Goal: Information Seeking & Learning: Learn about a topic

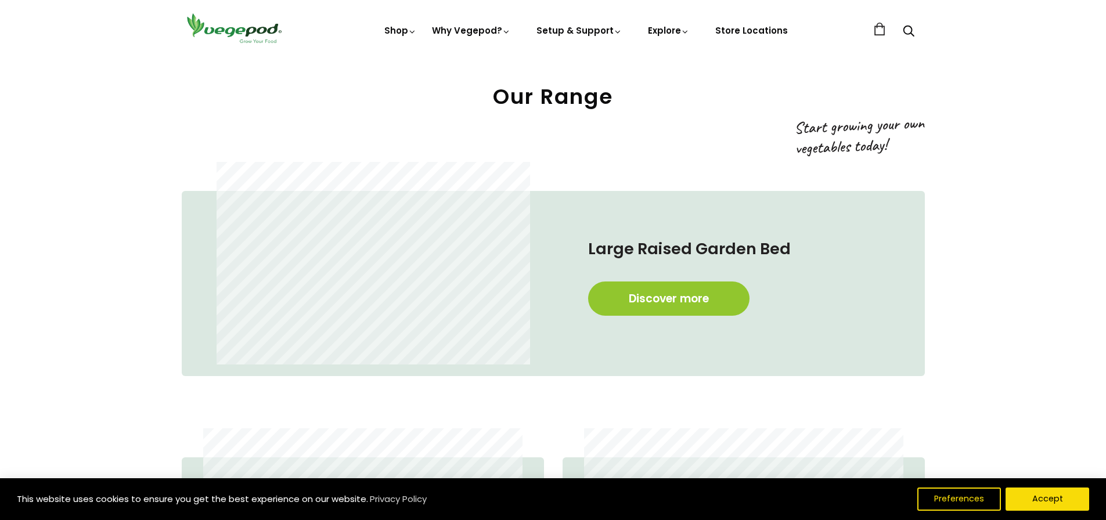
scroll to position [755, 0]
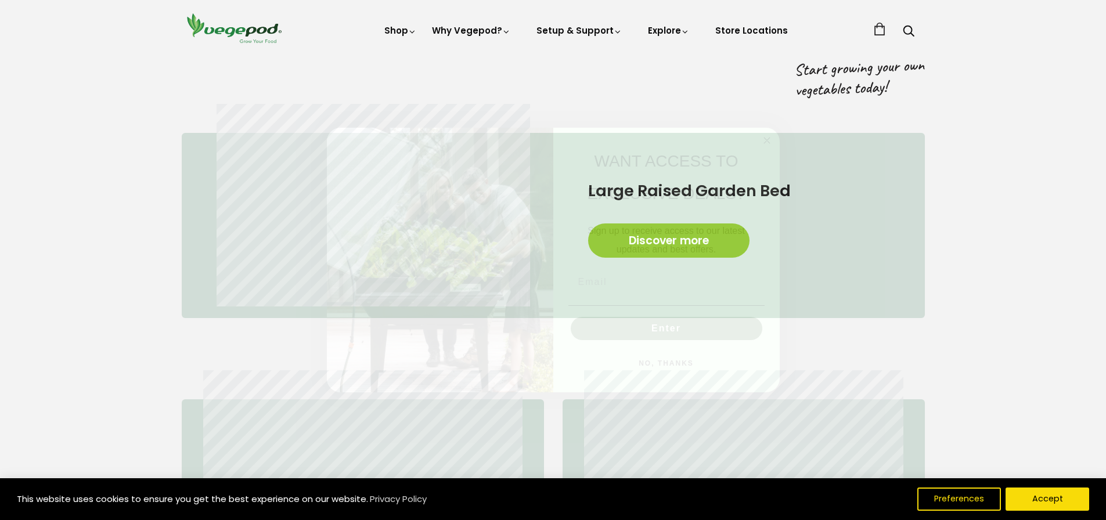
click at [765, 136] on circle "Close dialog" at bounding box center [766, 140] width 13 height 13
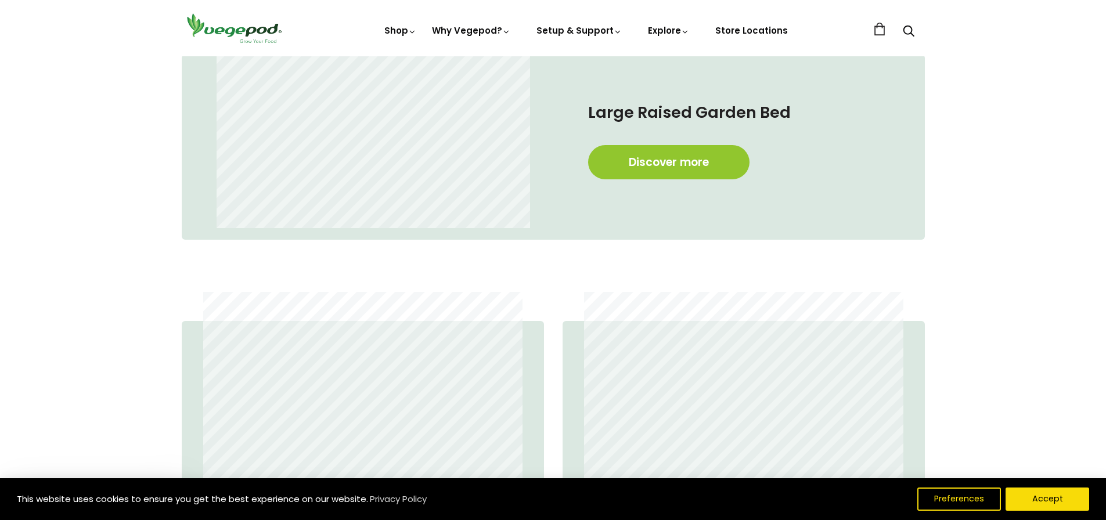
scroll to position [813, 0]
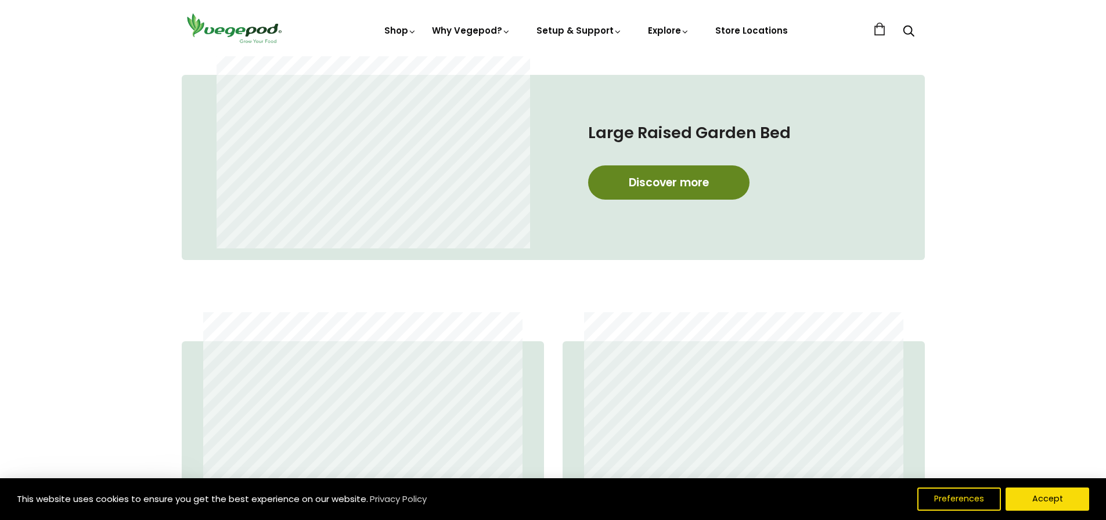
click at [713, 170] on link "Discover more" at bounding box center [668, 182] width 161 height 34
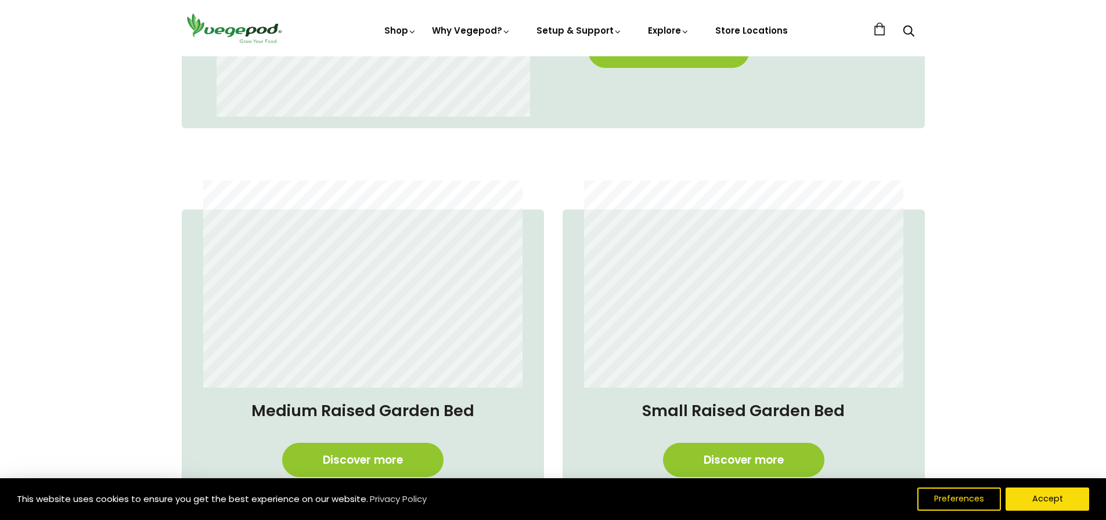
scroll to position [987, 0]
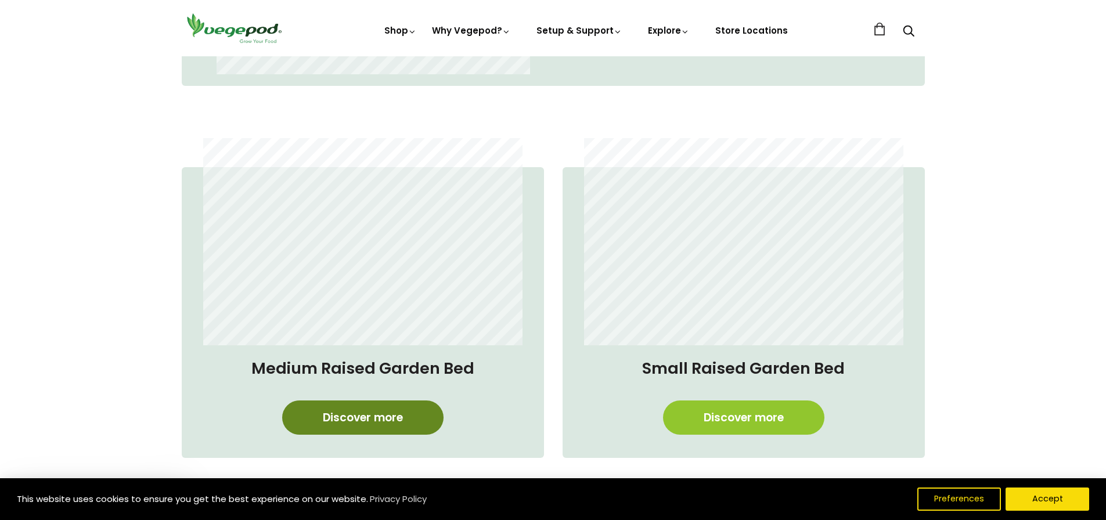
click at [369, 424] on link "Discover more" at bounding box center [362, 418] width 161 height 34
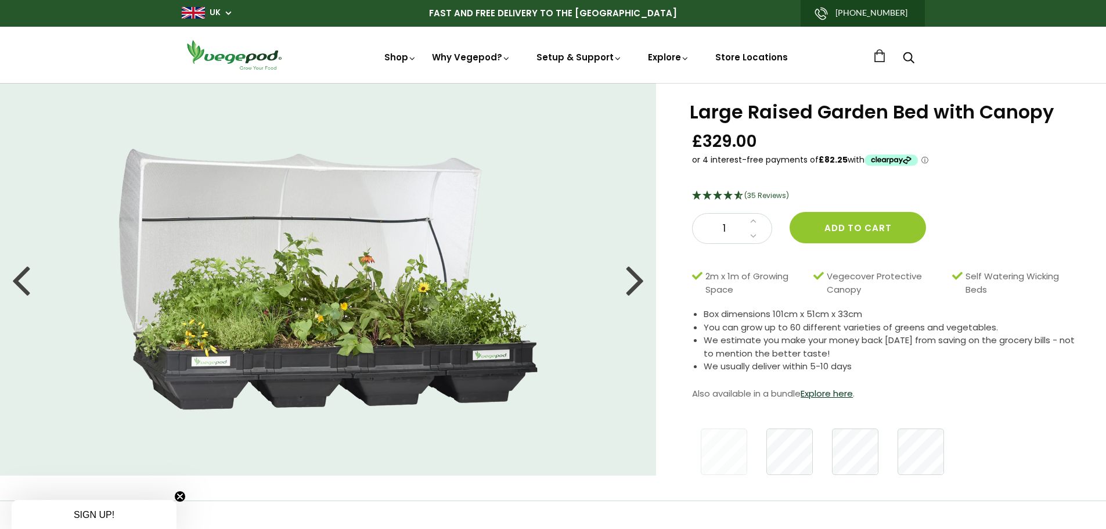
click at [639, 282] on div at bounding box center [635, 279] width 19 height 52
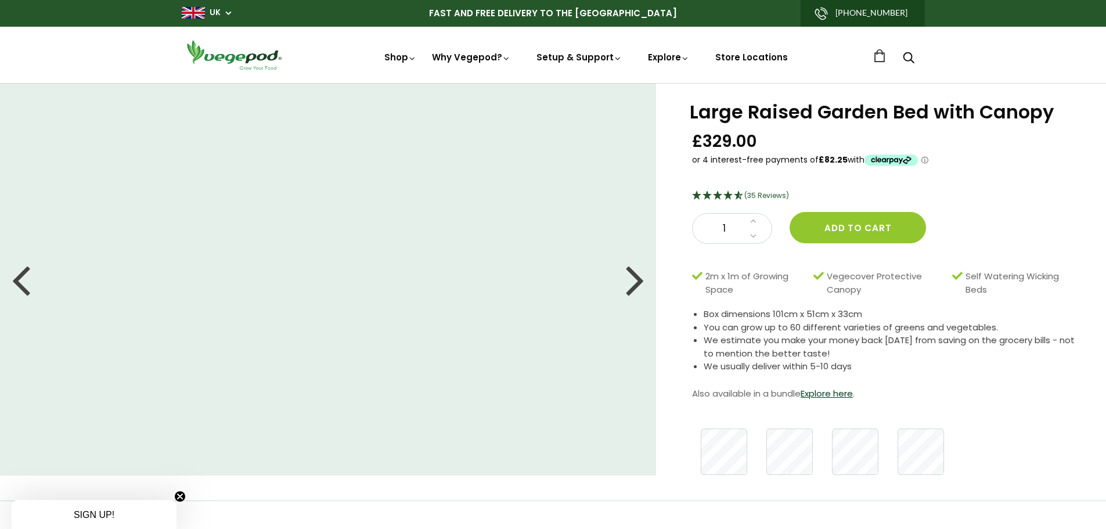
click at [639, 282] on div at bounding box center [635, 279] width 19 height 52
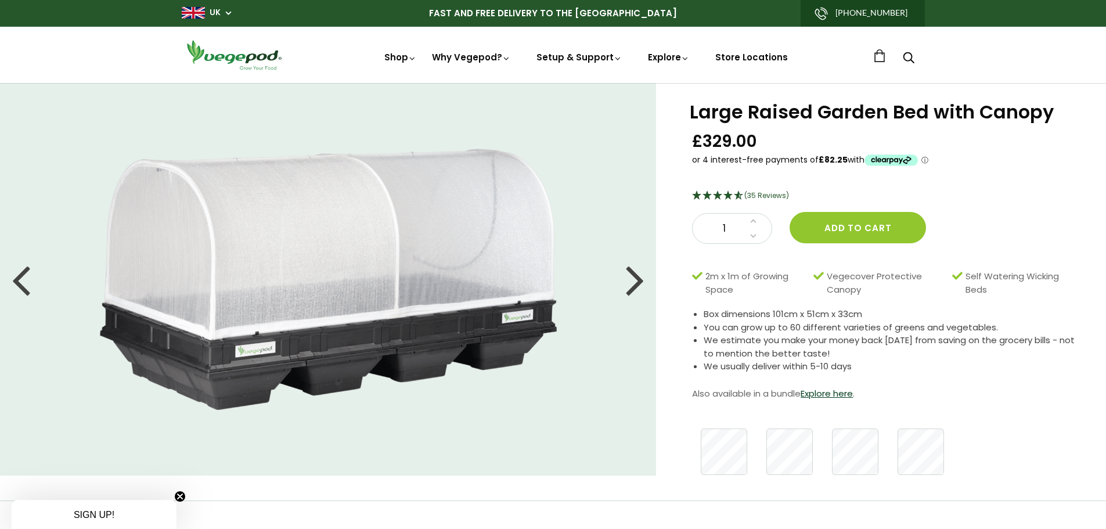
click at [639, 282] on div at bounding box center [635, 279] width 19 height 52
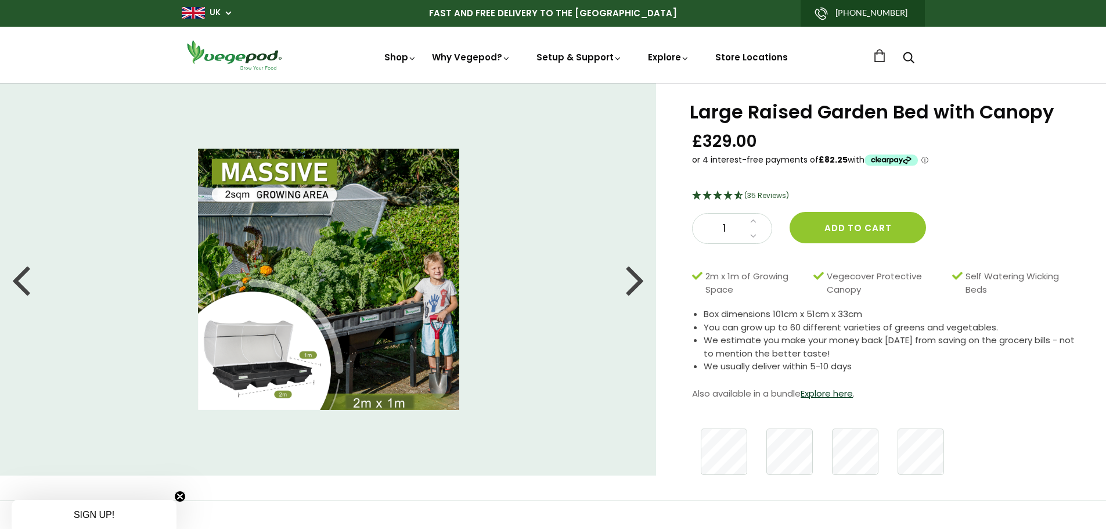
click at [639, 282] on div at bounding box center [635, 279] width 19 height 52
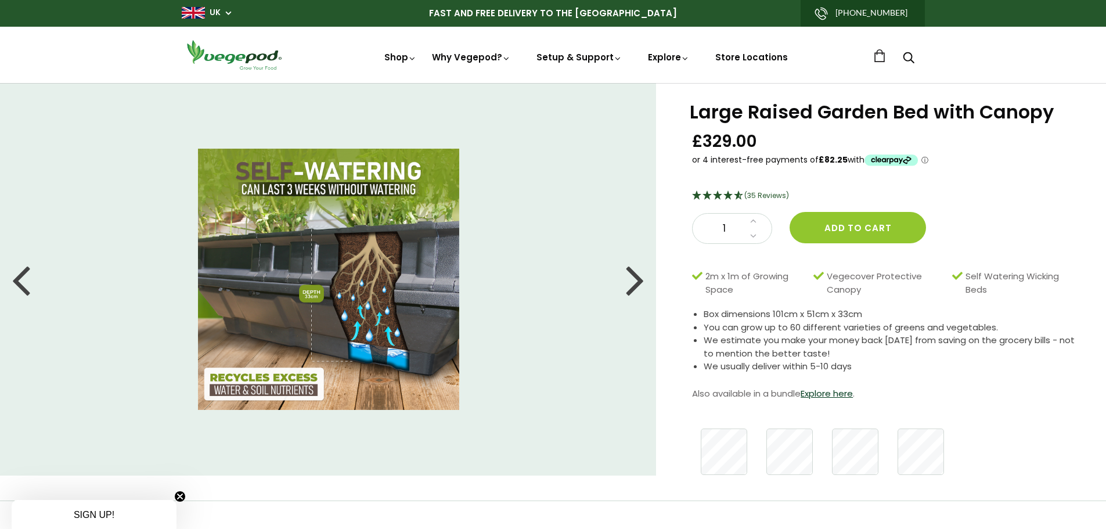
click at [639, 282] on div at bounding box center [635, 279] width 19 height 52
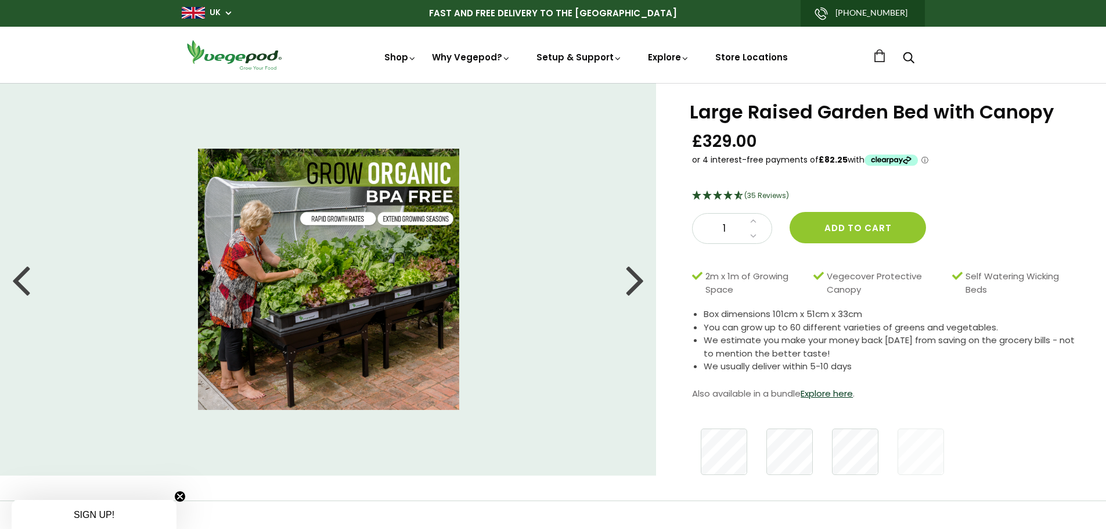
click at [639, 282] on div at bounding box center [635, 279] width 19 height 52
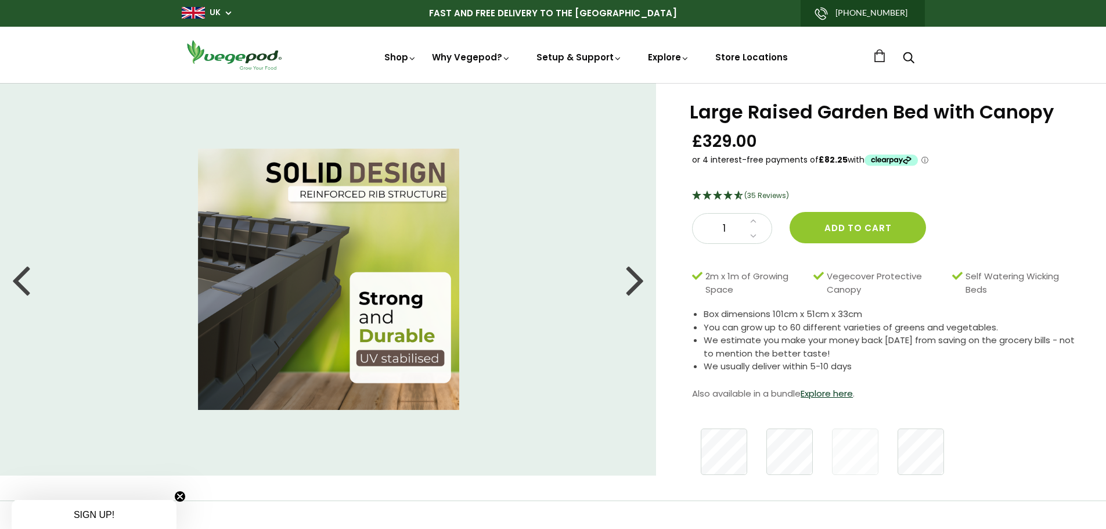
click at [639, 282] on div at bounding box center [635, 279] width 19 height 52
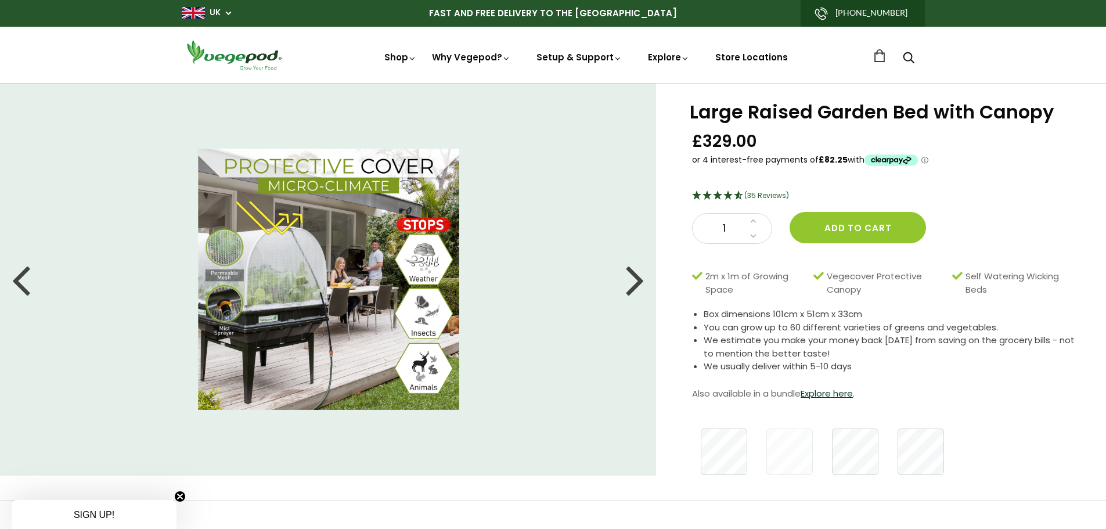
click at [639, 282] on div at bounding box center [635, 279] width 19 height 52
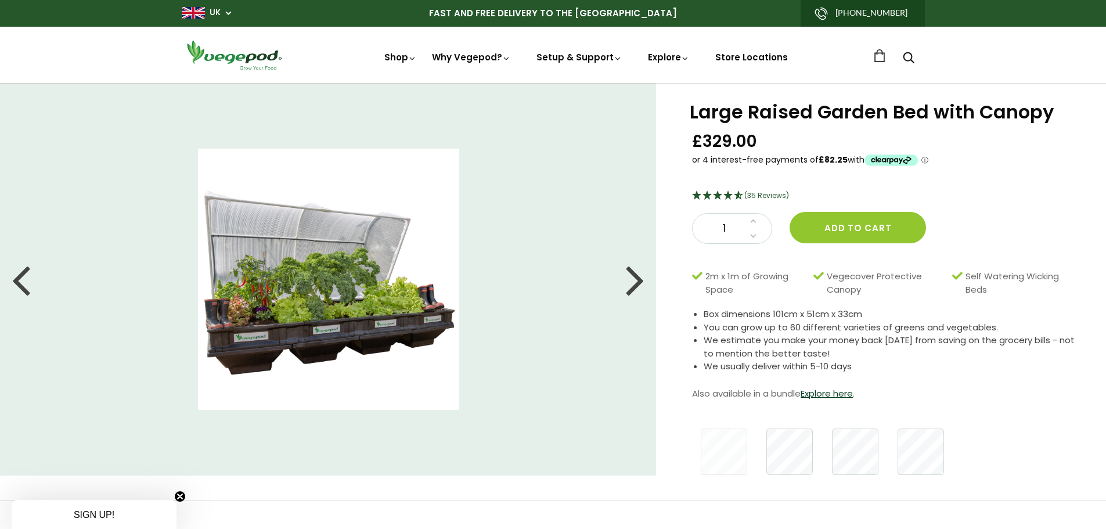
click at [639, 282] on div at bounding box center [635, 279] width 19 height 52
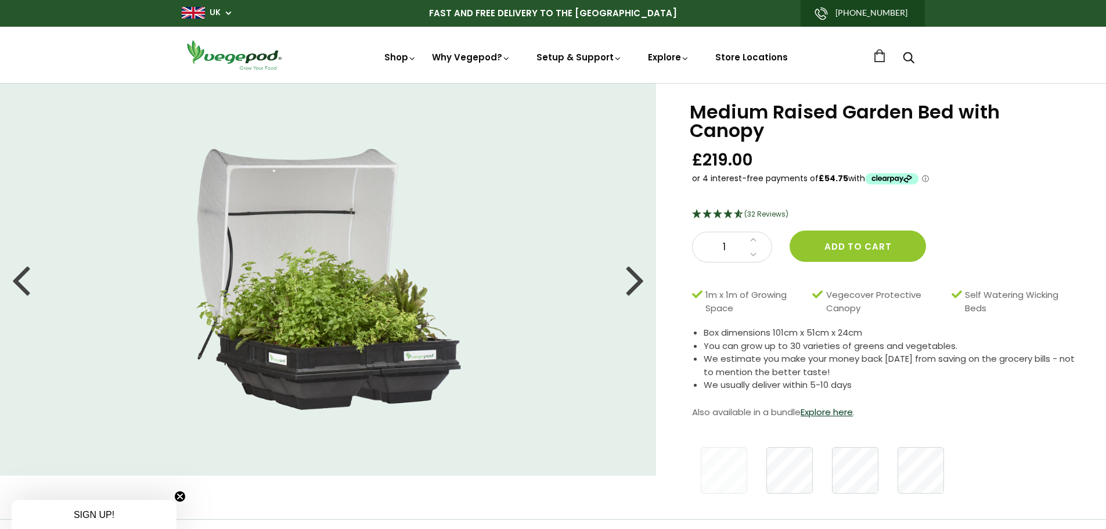
click at [641, 277] on div at bounding box center [635, 279] width 19 height 52
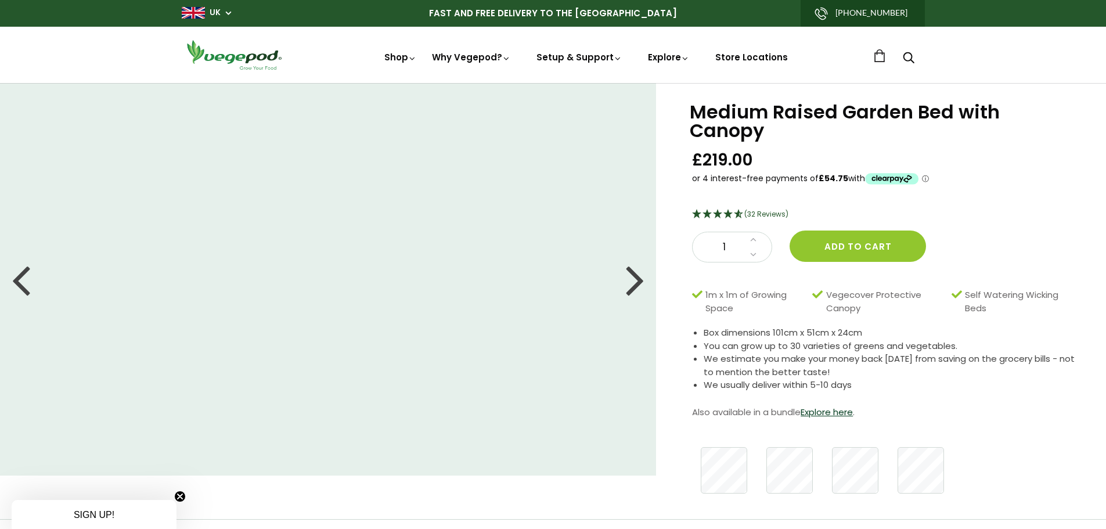
click at [641, 277] on div at bounding box center [635, 279] width 19 height 52
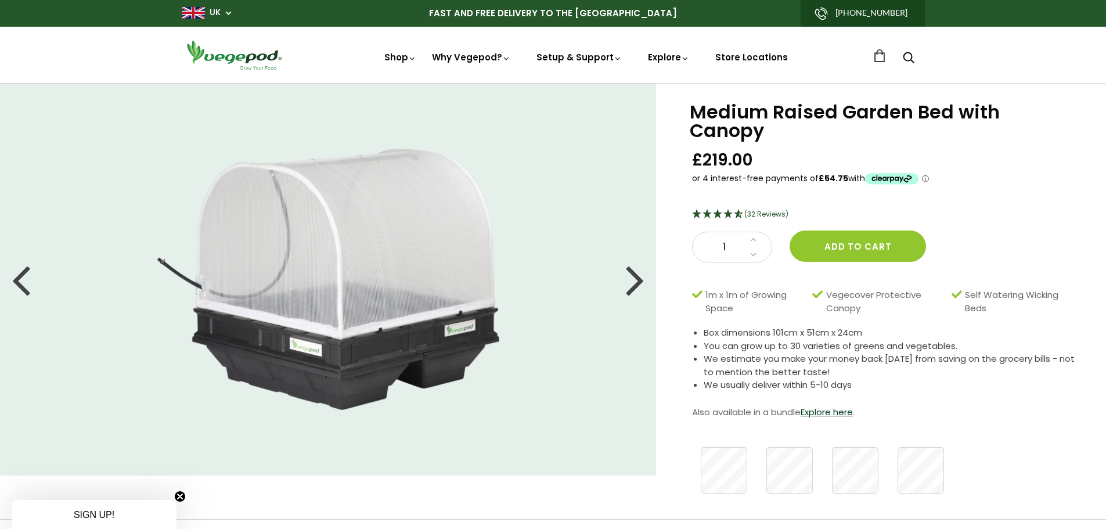
click at [641, 277] on div at bounding box center [635, 279] width 19 height 52
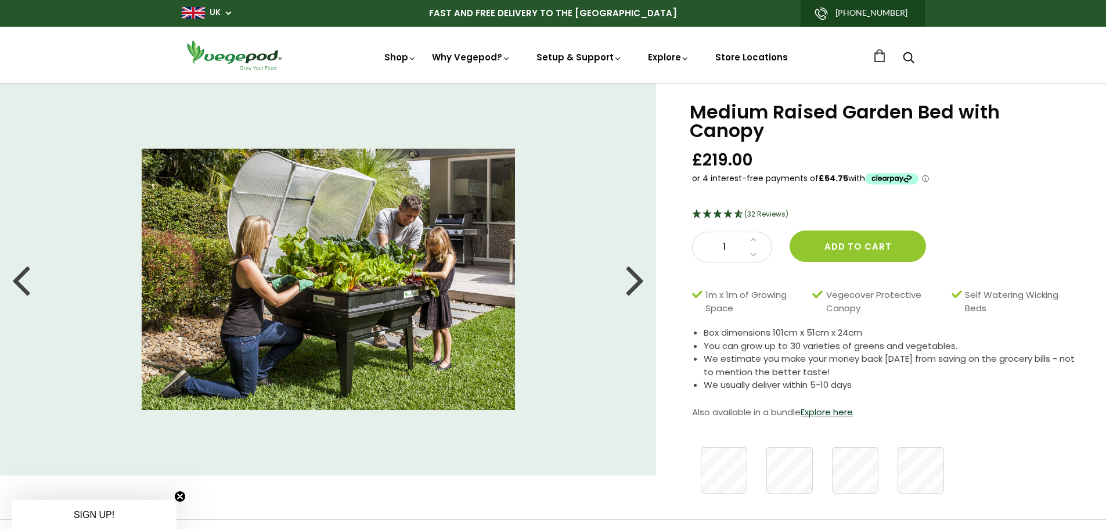
click at [641, 277] on div at bounding box center [635, 279] width 19 height 52
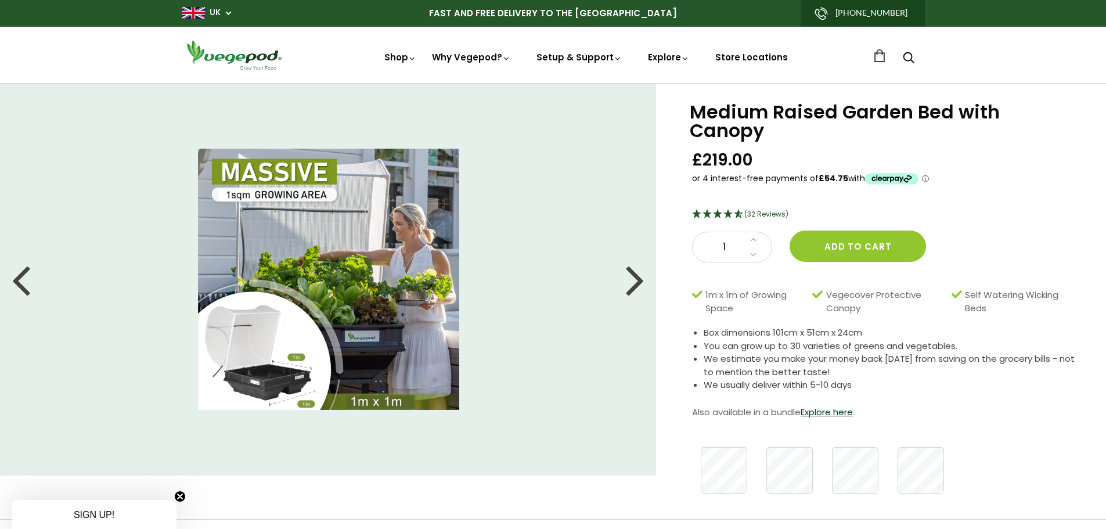
click at [641, 277] on div at bounding box center [635, 279] width 19 height 52
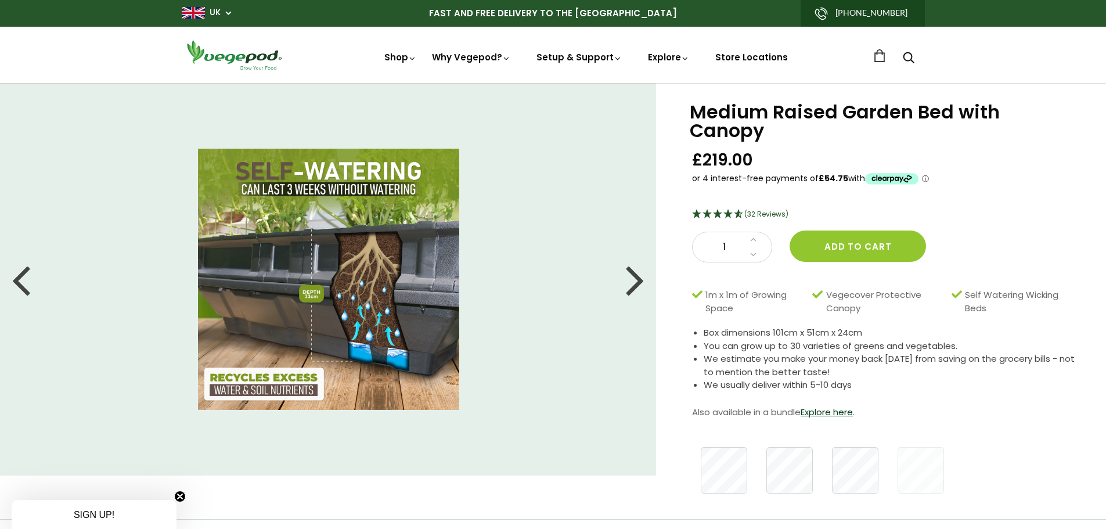
click at [641, 277] on div at bounding box center [635, 279] width 19 height 52
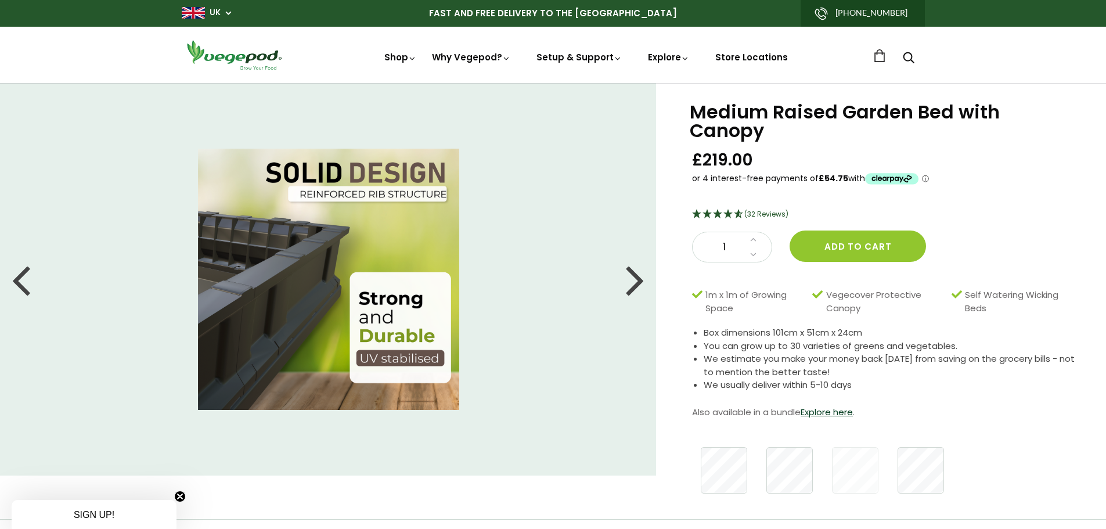
click at [641, 277] on div at bounding box center [635, 279] width 19 height 52
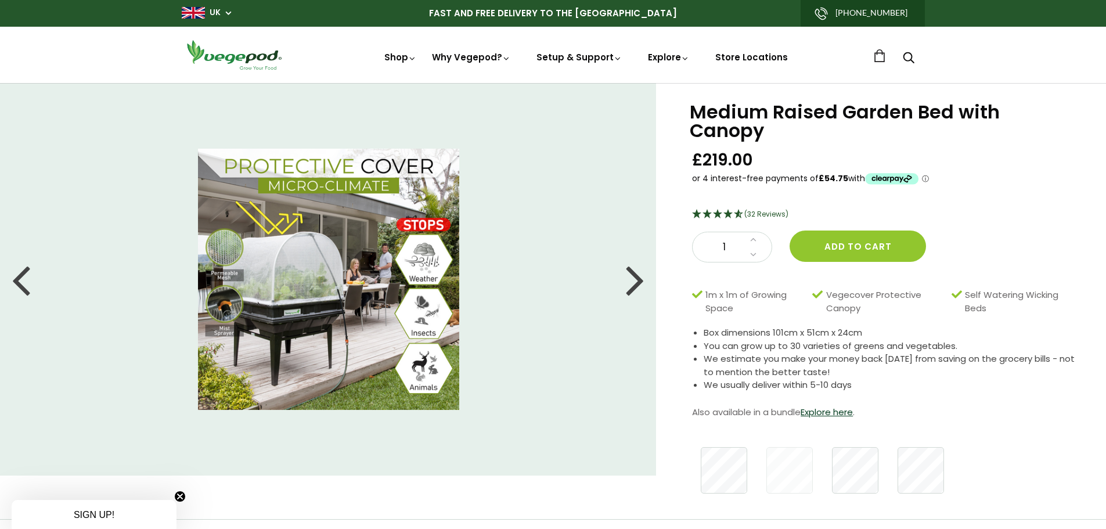
click at [641, 277] on div at bounding box center [635, 279] width 19 height 52
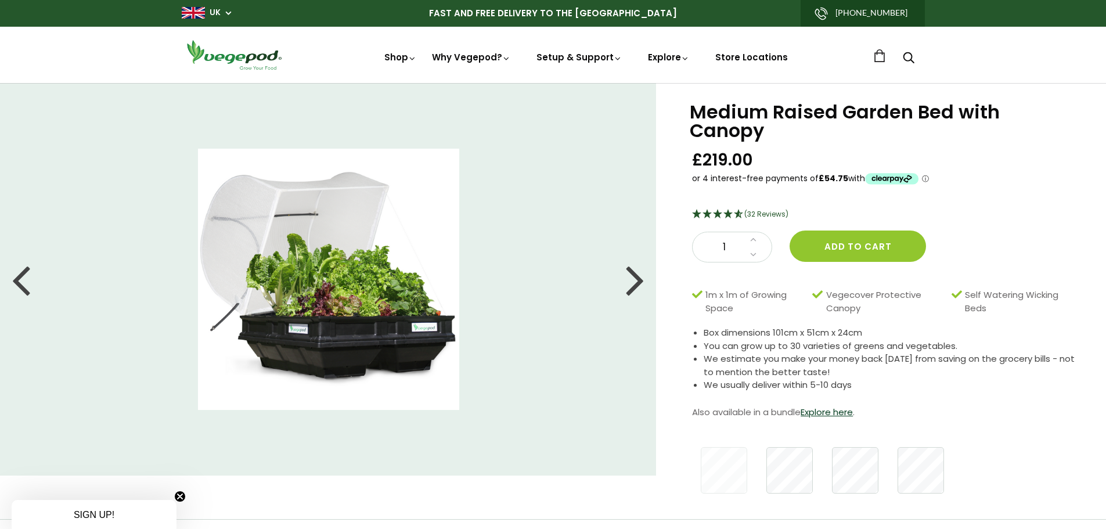
click at [641, 277] on div at bounding box center [635, 279] width 19 height 52
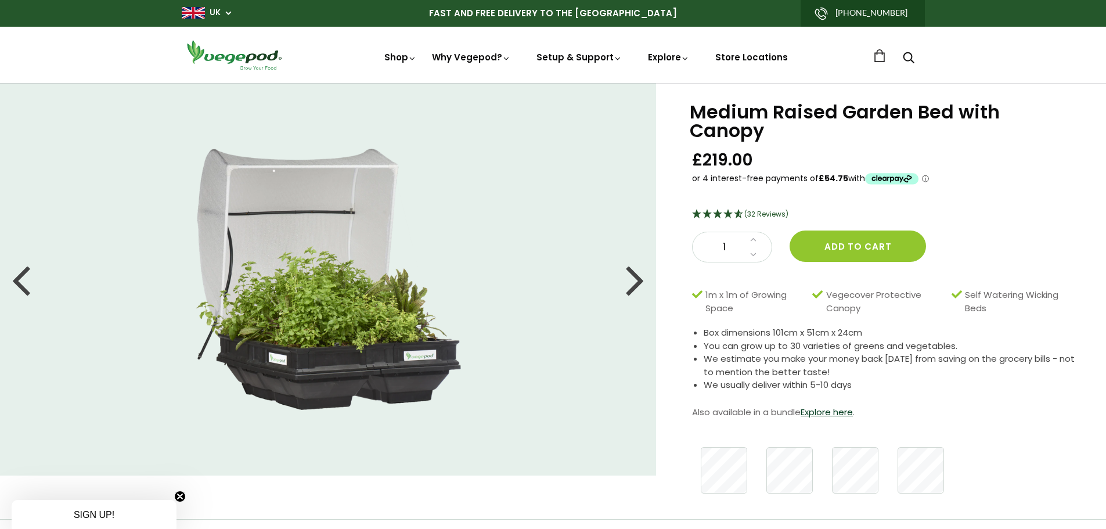
click at [641, 277] on div at bounding box center [635, 279] width 19 height 52
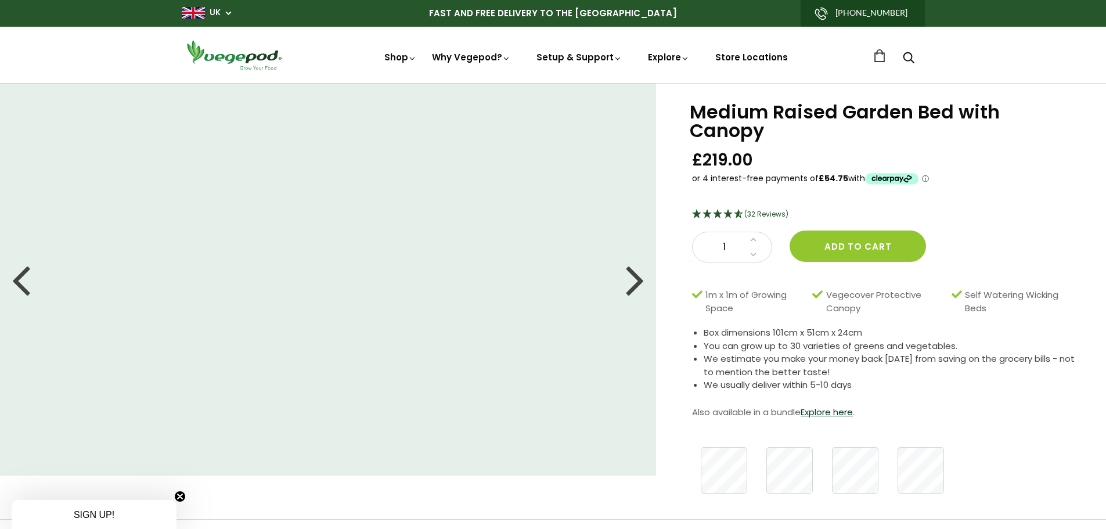
click at [641, 277] on div at bounding box center [635, 279] width 19 height 52
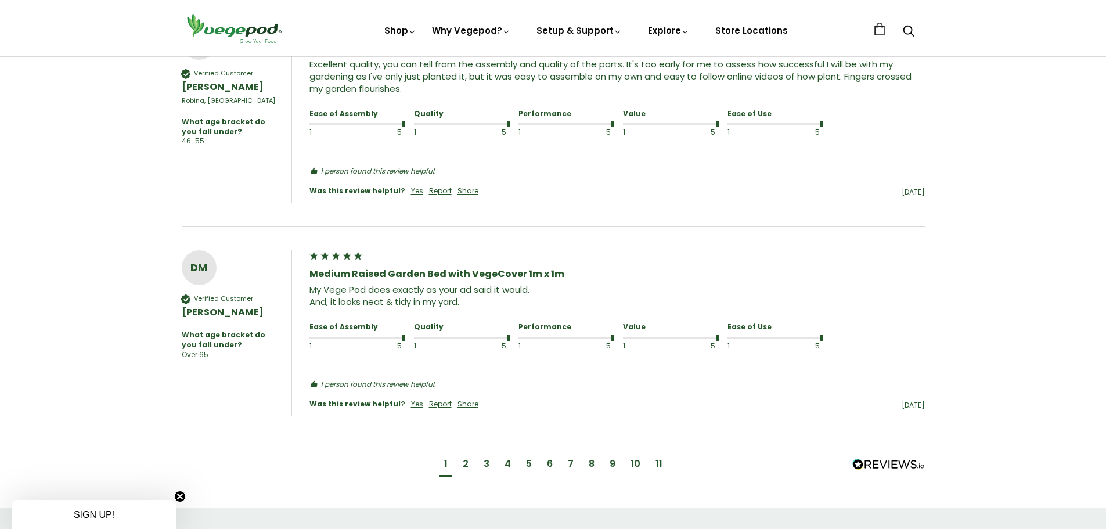
scroll to position [1161, 0]
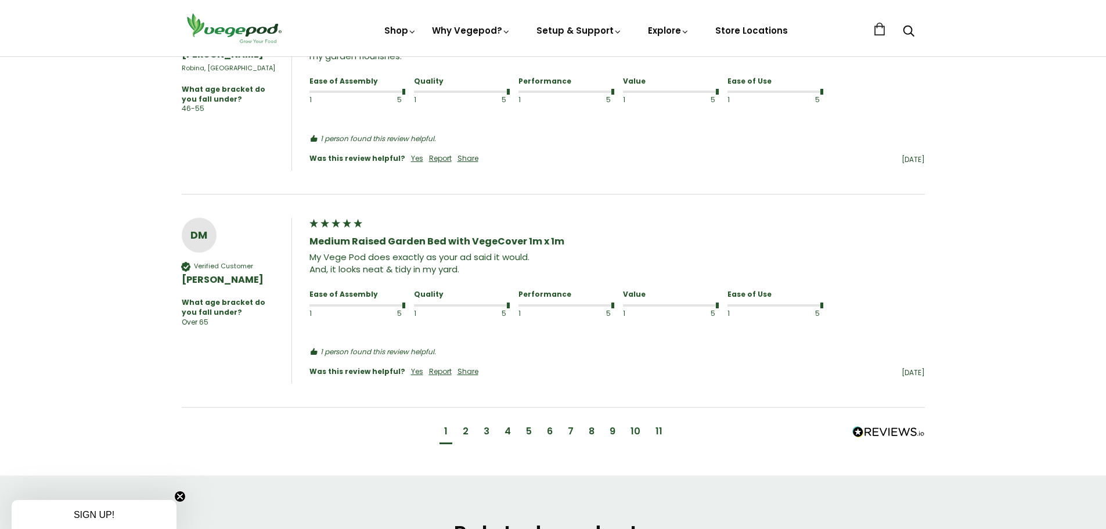
click at [465, 425] on div "2" at bounding box center [466, 431] width 6 height 13
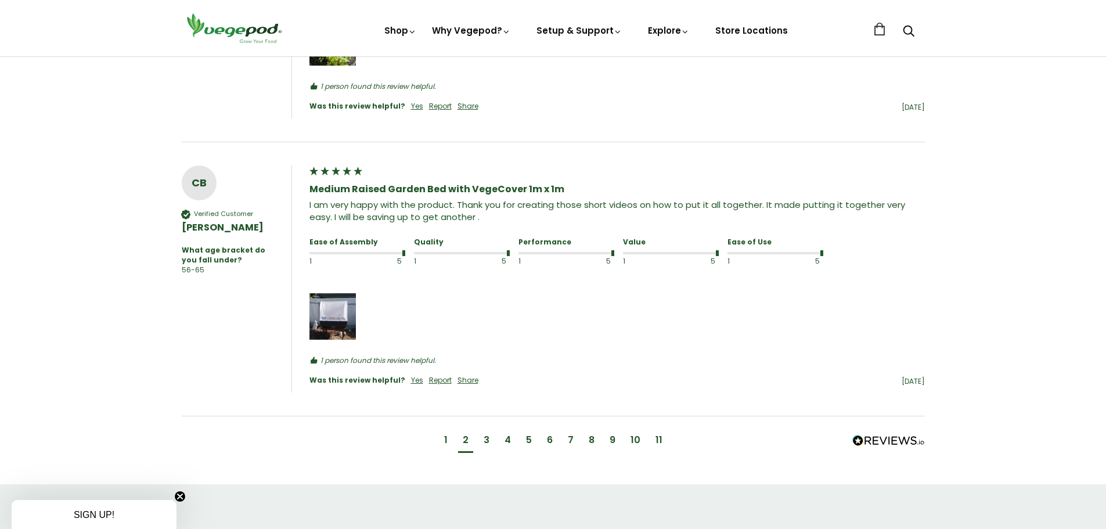
scroll to position [1348, 0]
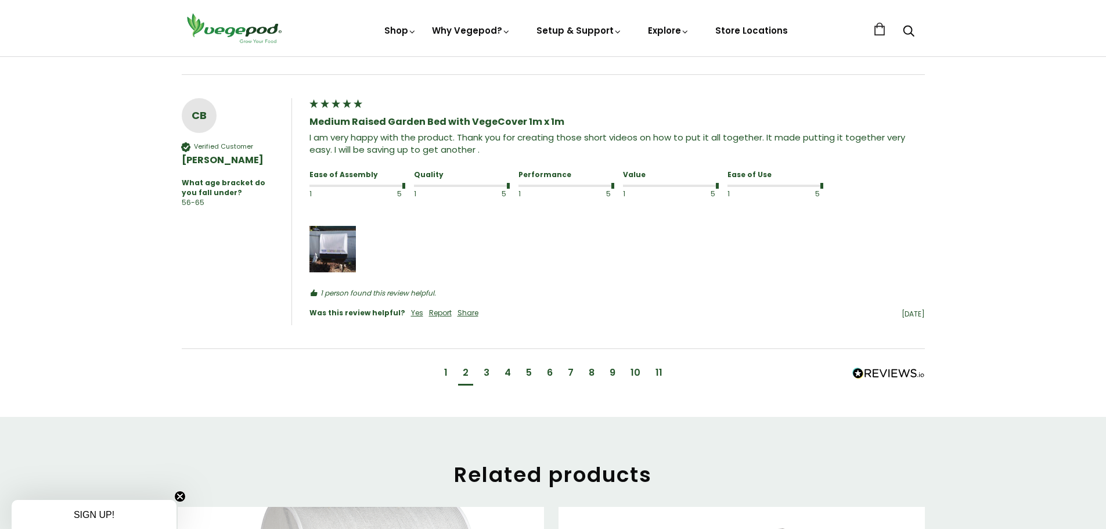
click at [481, 363] on div "3" at bounding box center [486, 373] width 15 height 21
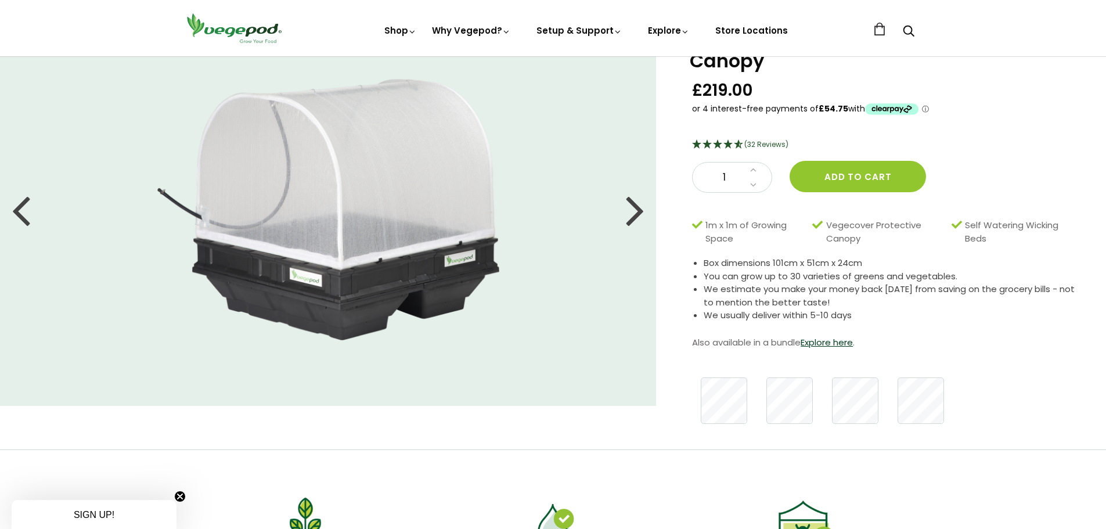
scroll to position [0, 0]
